Goal: Transaction & Acquisition: Purchase product/service

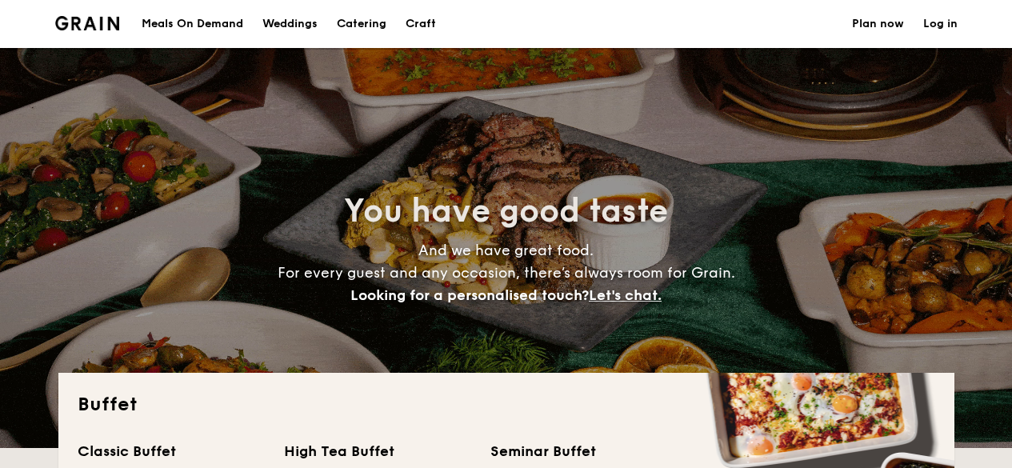
select select
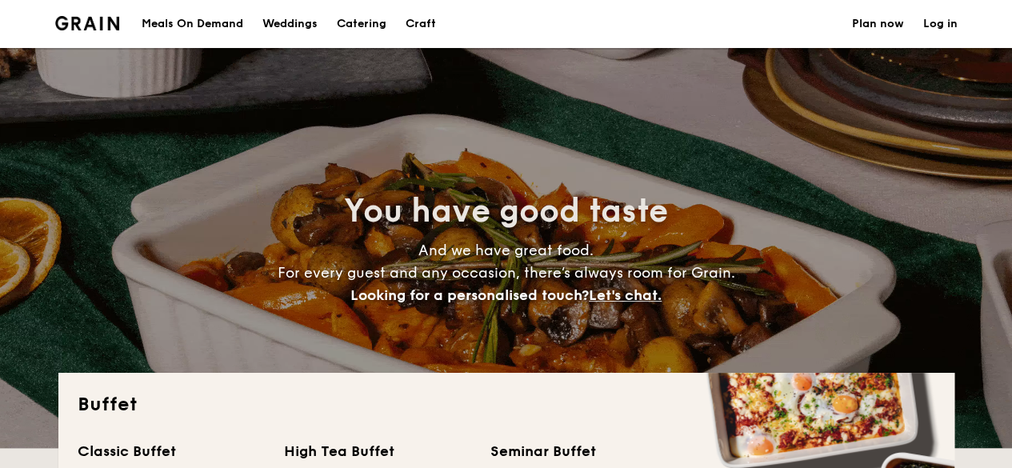
click at [216, 26] on div "Meals On Demand" at bounding box center [193, 24] width 102 height 48
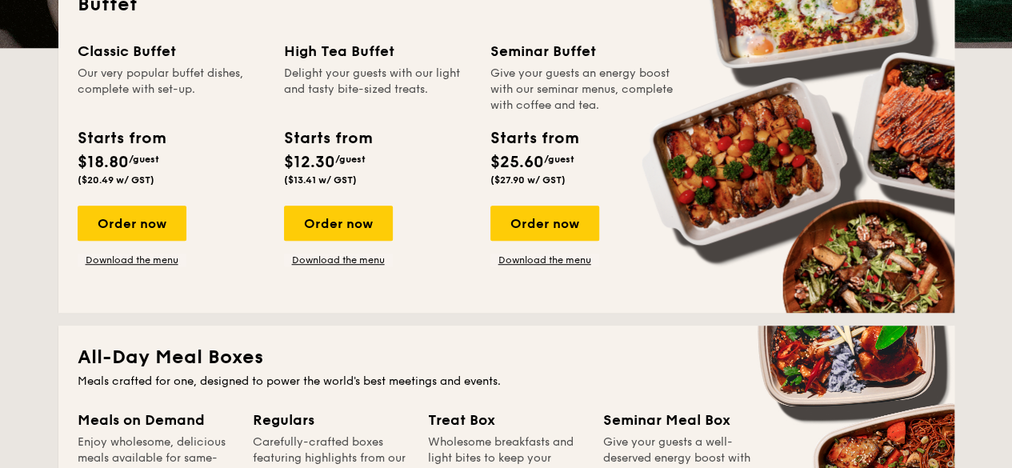
scroll to position [335, 0]
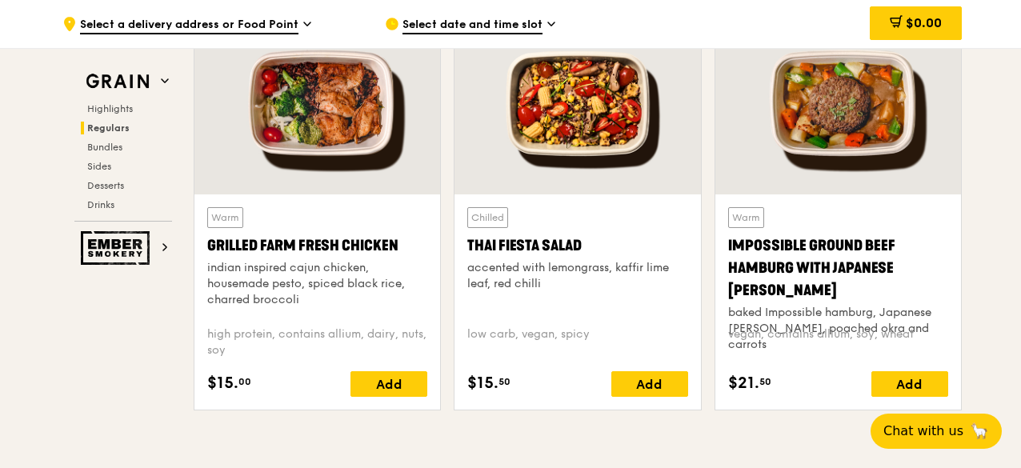
scroll to position [1761, 0]
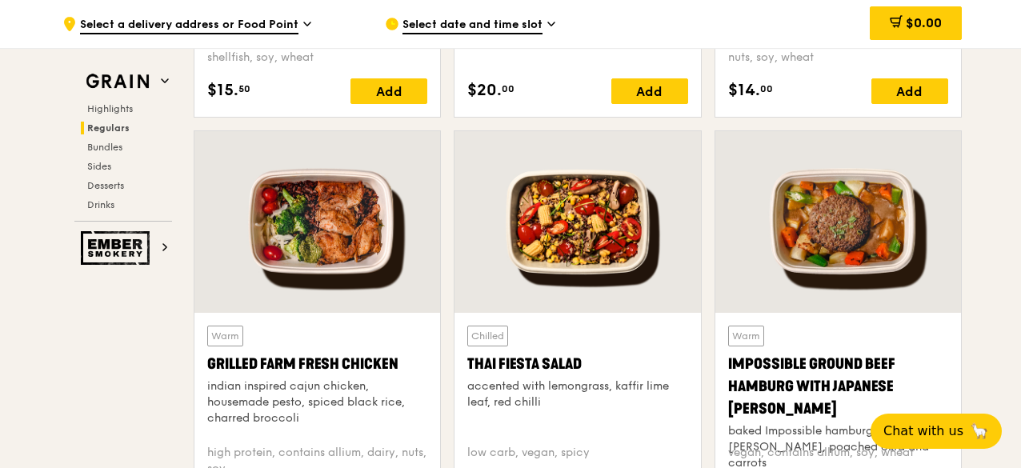
click at [676, 6] on div "Select date and time slot" at bounding box center [533, 24] width 297 height 48
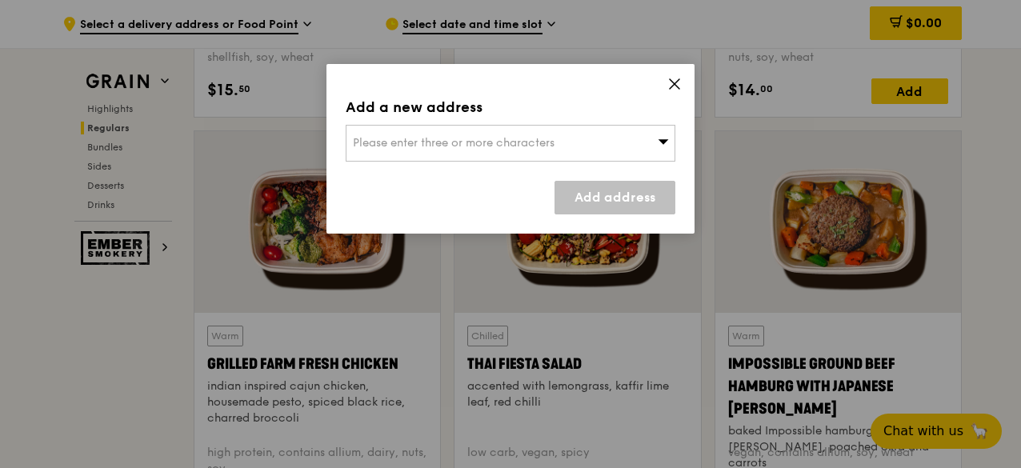
click at [682, 87] on div "Add a new address Please enter three or more characters Add address" at bounding box center [511, 149] width 368 height 170
